Goal: Navigation & Orientation: Find specific page/section

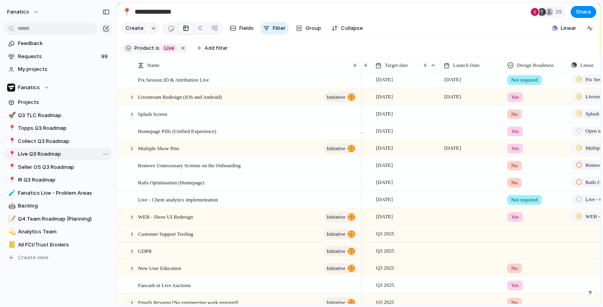
click at [41, 154] on span "Live Q3 Roadmap" at bounding box center [64, 154] width 92 height 8
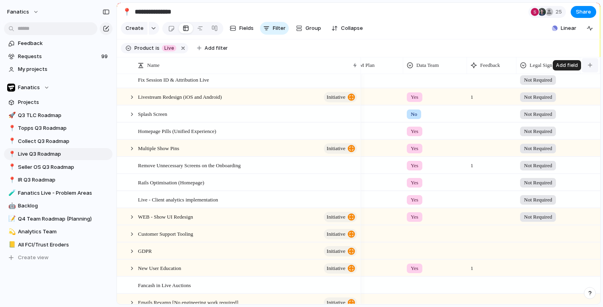
click at [590, 66] on div "button" at bounding box center [590, 65] width 4 height 4
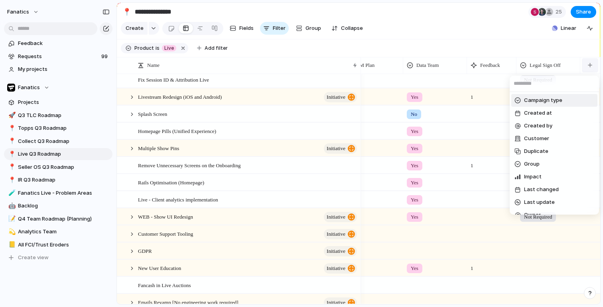
type input "*"
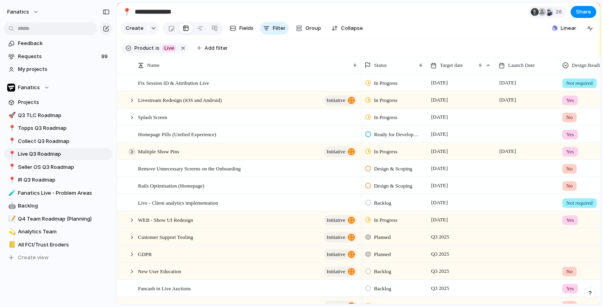
click at [132, 150] on div at bounding box center [131, 151] width 7 height 7
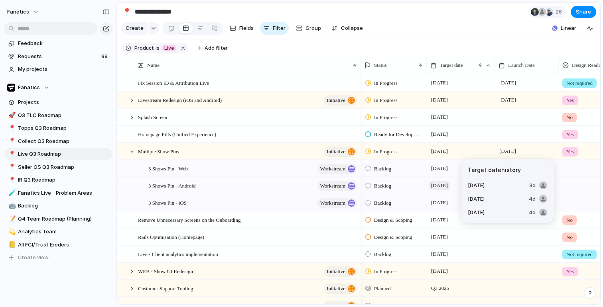
click at [435, 186] on span "[DATE]" at bounding box center [439, 186] width 21 height 10
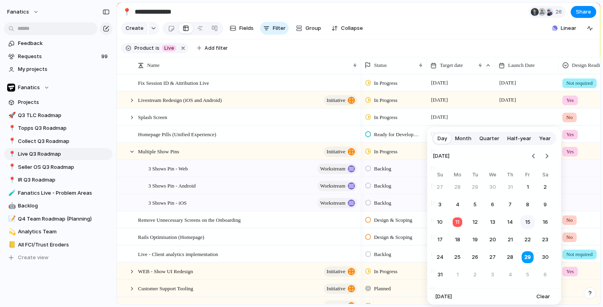
click at [527, 221] on button "15" at bounding box center [527, 222] width 14 height 14
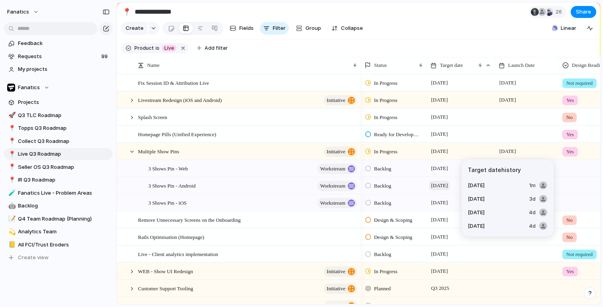
click at [443, 189] on span "[DATE]" at bounding box center [439, 186] width 21 height 10
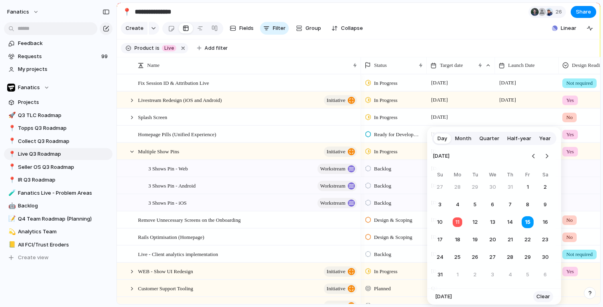
click at [541, 295] on span "Clear" at bounding box center [543, 297] width 14 height 8
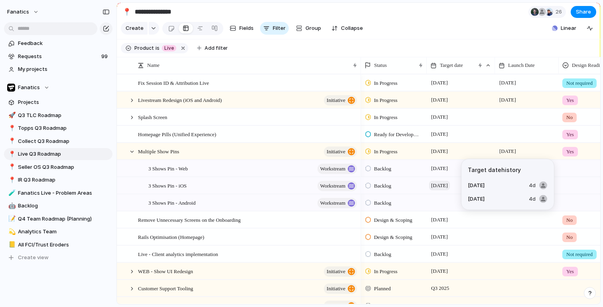
click at [439, 186] on span "[DATE]" at bounding box center [439, 186] width 21 height 10
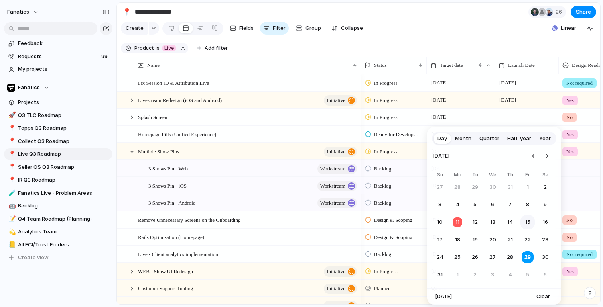
click at [530, 223] on button "15" at bounding box center [527, 222] width 14 height 14
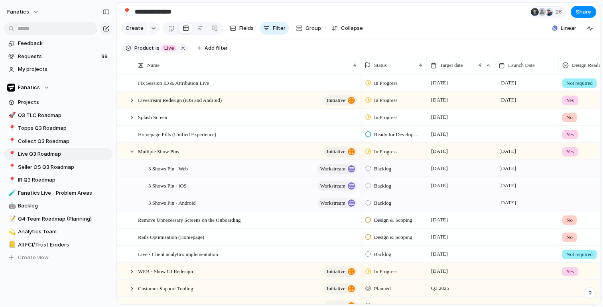
click at [437, 205] on div at bounding box center [461, 203] width 68 height 16
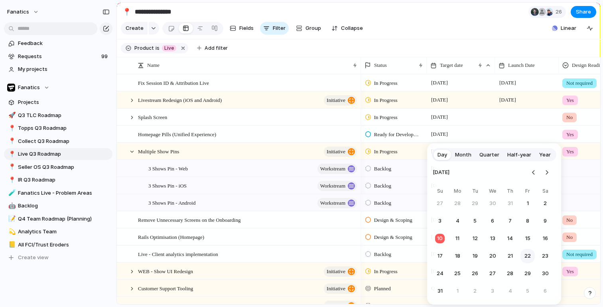
click at [526, 256] on button "22" at bounding box center [527, 256] width 14 height 14
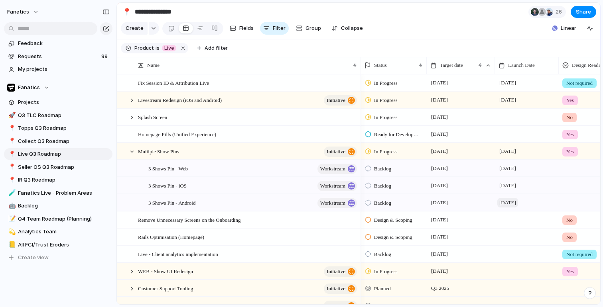
click at [514, 202] on span "[DATE]" at bounding box center [507, 203] width 21 height 10
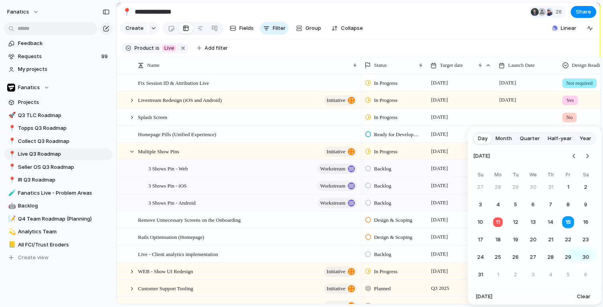
click at [578, 297] on span "Clear" at bounding box center [584, 297] width 14 height 8
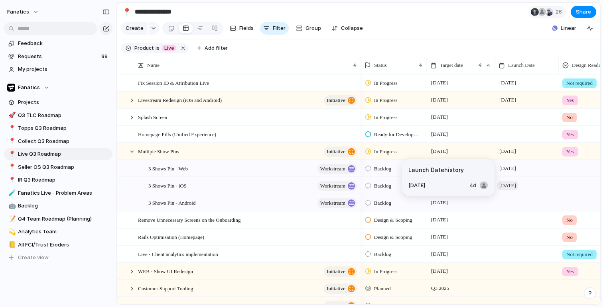
click at [517, 186] on span "[DATE]" at bounding box center [507, 186] width 21 height 10
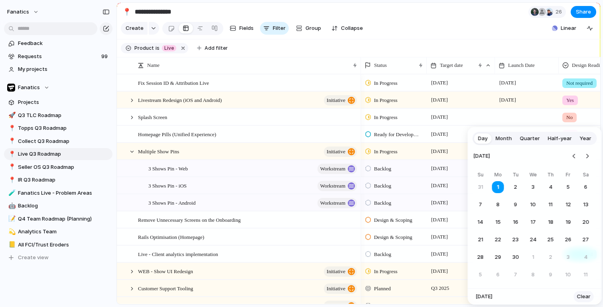
click at [587, 297] on button "Clear" at bounding box center [584, 296] width 20 height 11
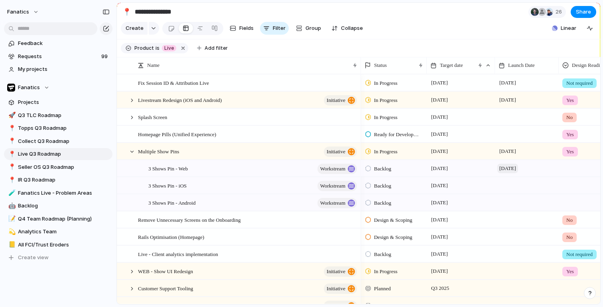
click at [518, 167] on span "[DATE]" at bounding box center [507, 169] width 21 height 10
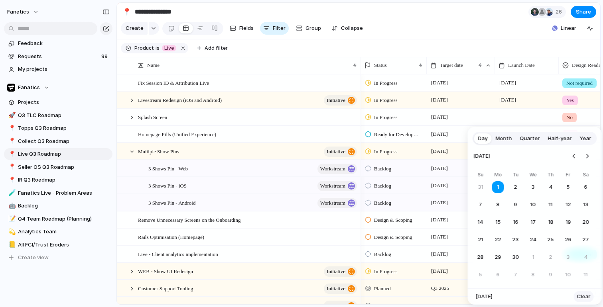
click at [582, 300] on span "Clear" at bounding box center [584, 297] width 14 height 8
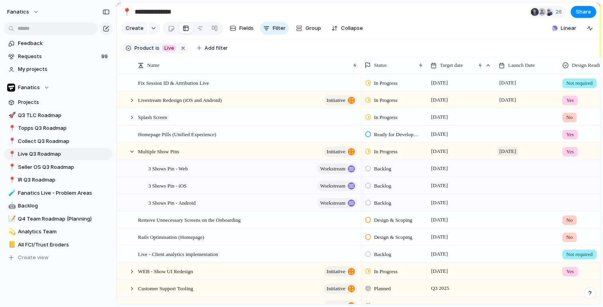
click at [512, 153] on span "[DATE]" at bounding box center [507, 152] width 21 height 10
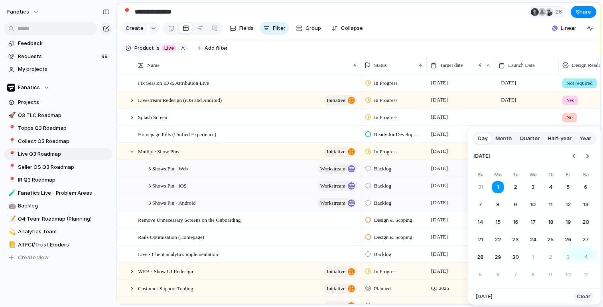
click at [581, 294] on span "Clear" at bounding box center [584, 297] width 14 height 8
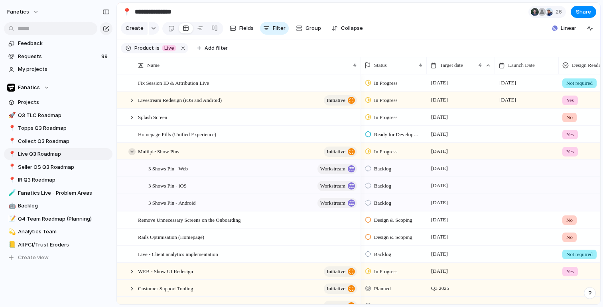
click at [131, 151] on div at bounding box center [131, 151] width 7 height 7
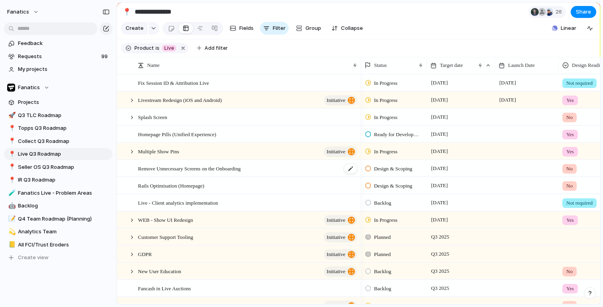
click at [240, 169] on span "Remove Unnecessary Screens on the Onboarding" at bounding box center [189, 168] width 102 height 9
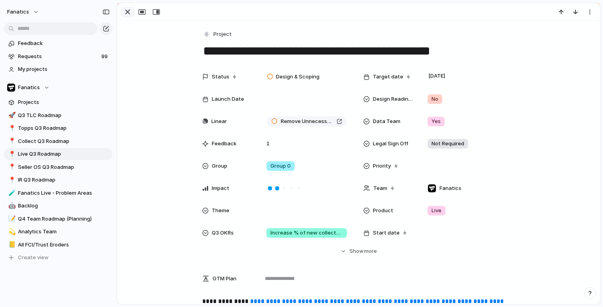
click at [127, 9] on div "button" at bounding box center [128, 12] width 10 height 10
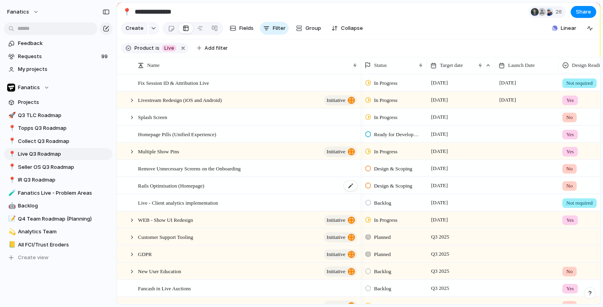
click at [181, 187] on span "Rails Optimisation (Homepage)" at bounding box center [171, 185] width 66 height 9
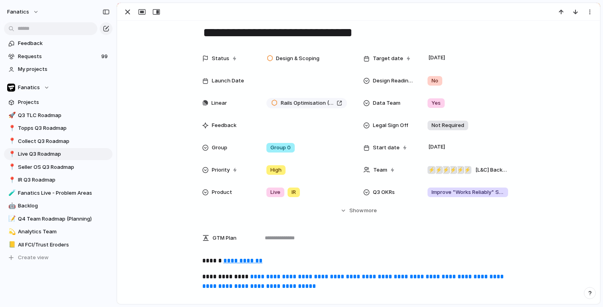
scroll to position [16, 0]
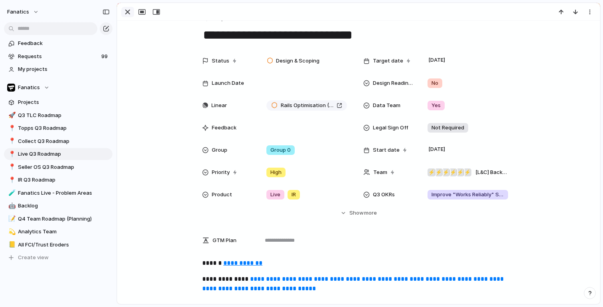
click at [124, 14] on div "button" at bounding box center [128, 12] width 10 height 10
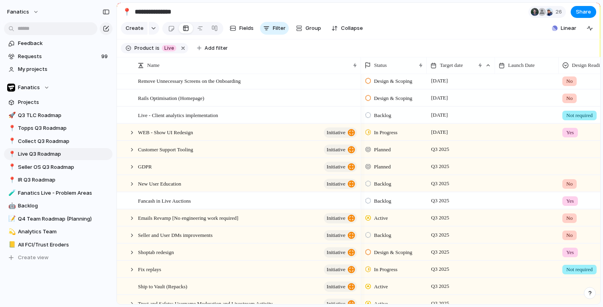
scroll to position [89, 0]
click at [129, 253] on div at bounding box center [131, 251] width 7 height 7
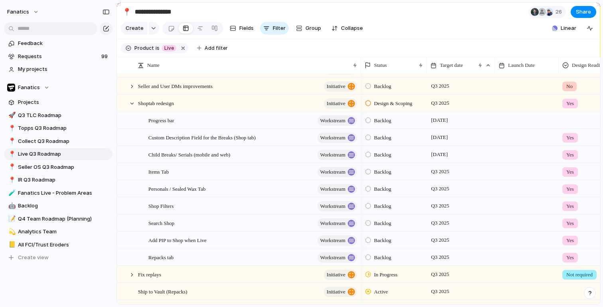
scroll to position [0, 47]
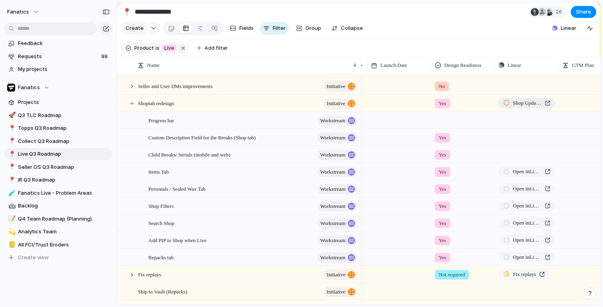
click at [513, 105] on span "Shop Updates to Account for SellerOS Listing Creation" at bounding box center [527, 103] width 29 height 8
click at [133, 104] on div at bounding box center [131, 103] width 7 height 7
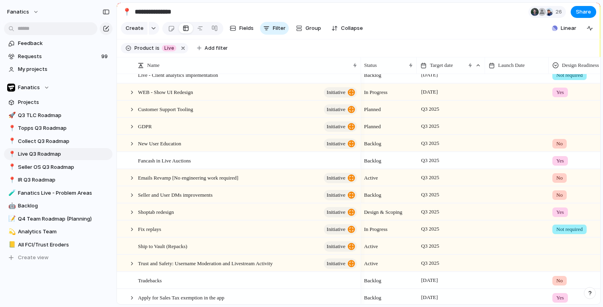
scroll to position [121, 0]
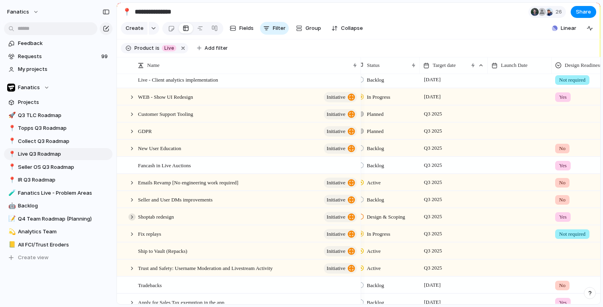
click at [132, 217] on div at bounding box center [131, 217] width 7 height 7
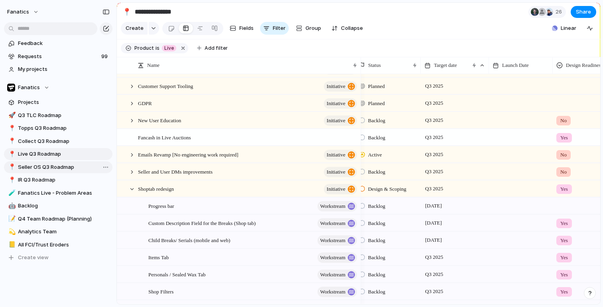
click at [43, 164] on span "Seller OS Q3 Roadmap" at bounding box center [64, 167] width 92 height 8
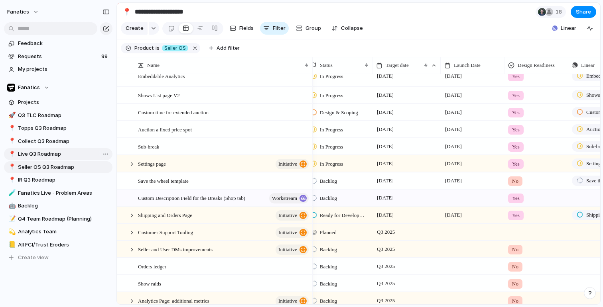
click at [34, 153] on span "Live Q3 Roadmap" at bounding box center [64, 154] width 92 height 8
type input "**********"
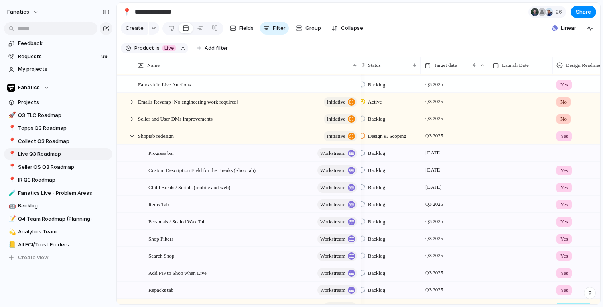
scroll to position [214, 0]
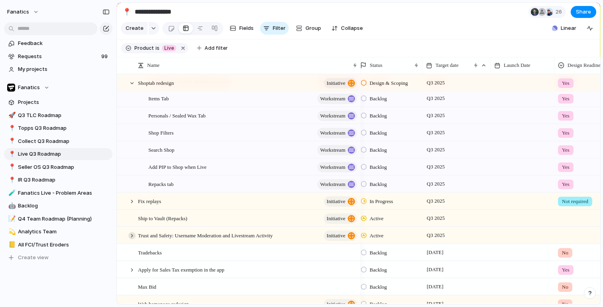
click at [131, 234] on div at bounding box center [131, 235] width 7 height 7
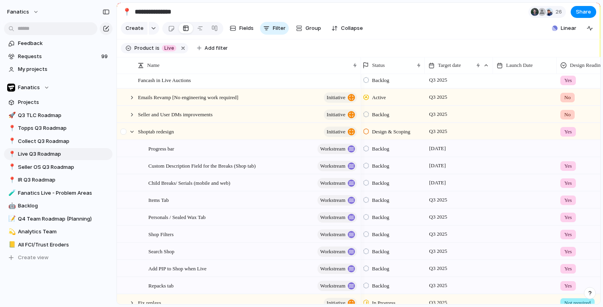
scroll to position [189, 0]
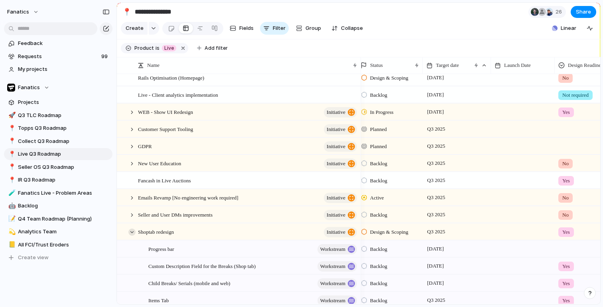
click at [133, 230] on div at bounding box center [131, 232] width 7 height 7
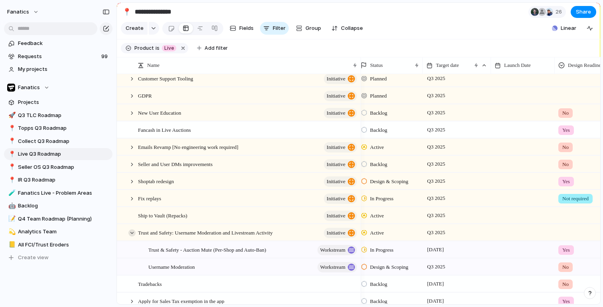
click at [133, 230] on div at bounding box center [131, 233] width 7 height 7
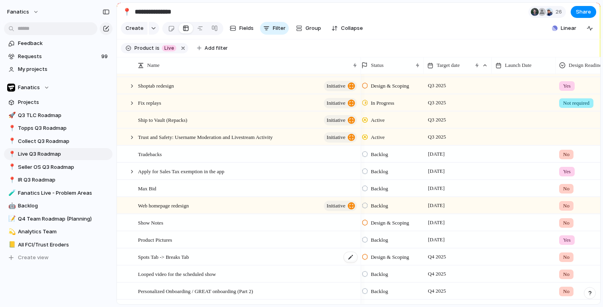
click at [161, 259] on span "Spots Tab -> Breaks Tab" at bounding box center [163, 256] width 51 height 9
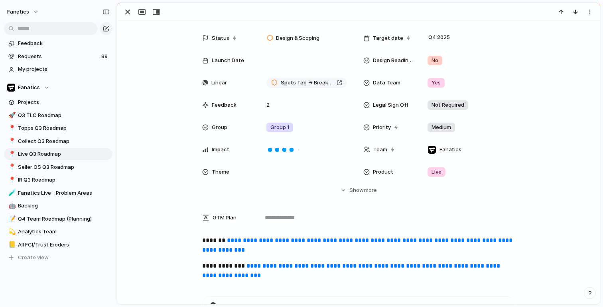
click at [267, 244] on link "**********" at bounding box center [358, 246] width 312 height 16
